Goal: Information Seeking & Learning: Learn about a topic

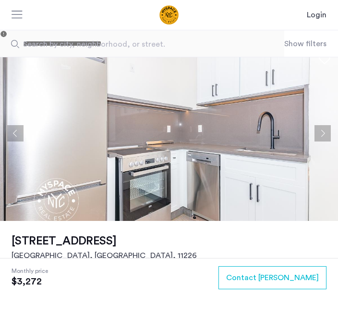
scroll to position [35, 0]
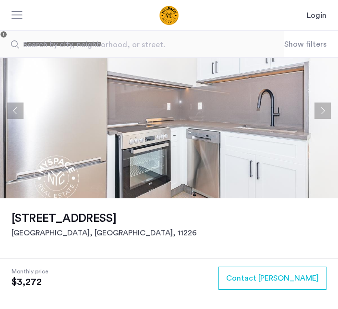
click at [324, 112] on button "Next apartment" at bounding box center [323, 110] width 16 height 16
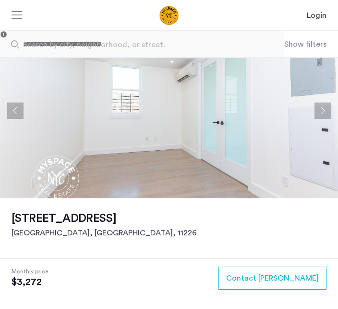
click at [324, 112] on button "Next apartment" at bounding box center [323, 110] width 16 height 16
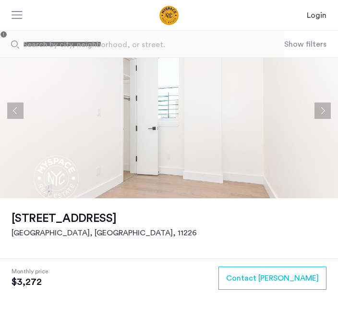
click at [324, 114] on button "Next apartment" at bounding box center [323, 110] width 16 height 16
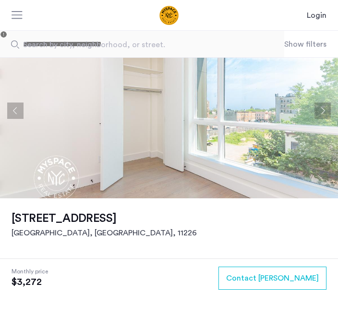
click at [330, 110] on button "Next apartment" at bounding box center [323, 110] width 16 height 16
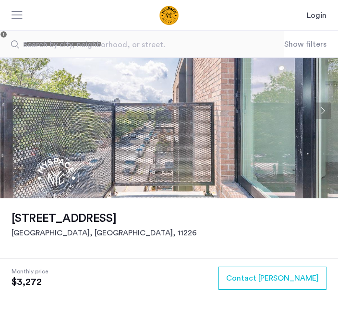
click at [325, 112] on button "Next apartment" at bounding box center [323, 110] width 16 height 16
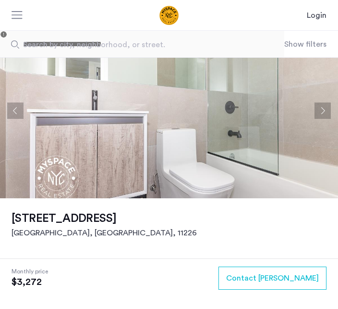
click at [327, 111] on button "Next apartment" at bounding box center [323, 110] width 16 height 16
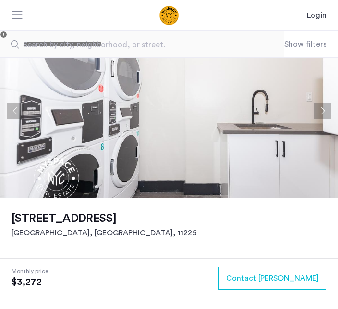
click at [327, 111] on button "Next apartment" at bounding box center [323, 110] width 16 height 16
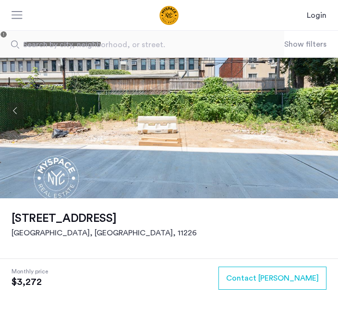
click at [326, 114] on button "Next apartment" at bounding box center [323, 110] width 16 height 16
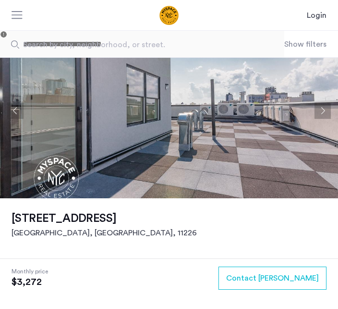
click at [328, 112] on button "Next apartment" at bounding box center [323, 110] width 16 height 16
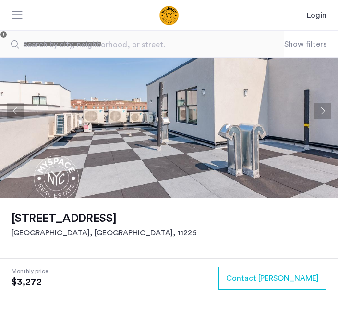
click at [325, 112] on button "Next apartment" at bounding box center [323, 110] width 16 height 16
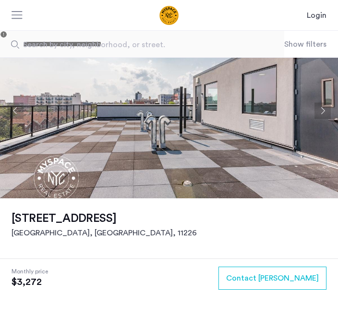
click at [330, 109] on button "Next apartment" at bounding box center [323, 110] width 16 height 16
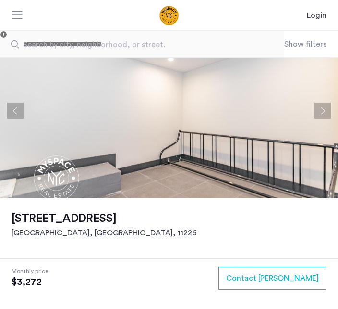
click at [329, 111] on button "Next apartment" at bounding box center [323, 110] width 16 height 16
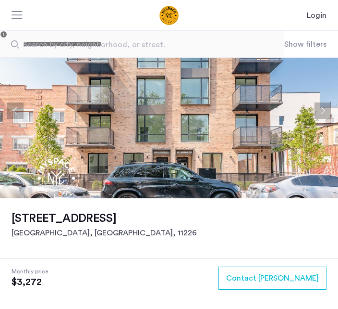
click at [328, 112] on button "Next apartment" at bounding box center [323, 110] width 16 height 16
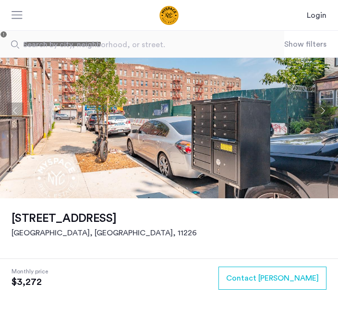
click at [21, 111] on button "Previous apartment" at bounding box center [15, 110] width 16 height 16
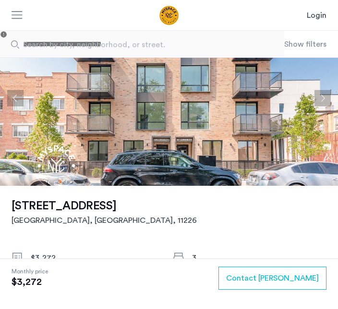
scroll to position [48, 0]
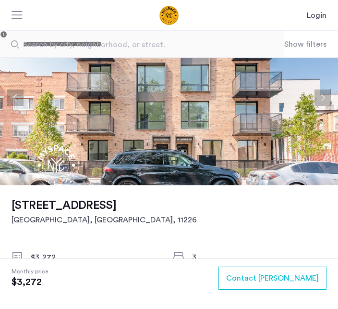
click at [26, 207] on h1 "[STREET_ADDRESS]" at bounding box center [105, 205] width 186 height 17
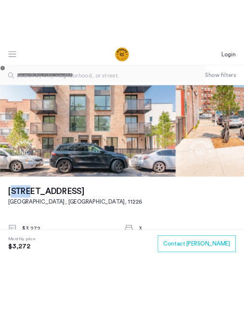
scroll to position [0, 0]
